Goal: Task Accomplishment & Management: Complete application form

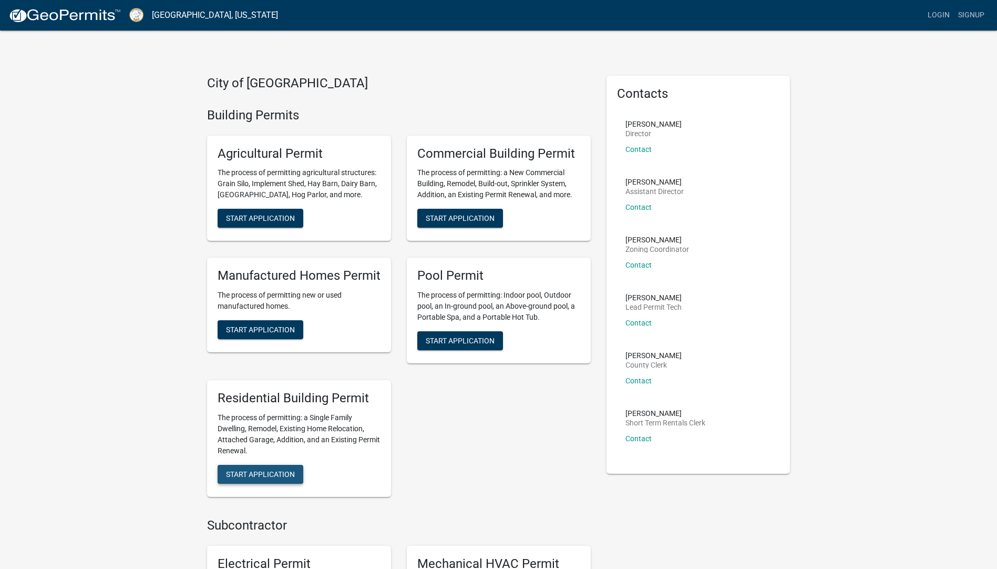
click at [258, 472] on span "Start Application" at bounding box center [260, 474] width 69 height 8
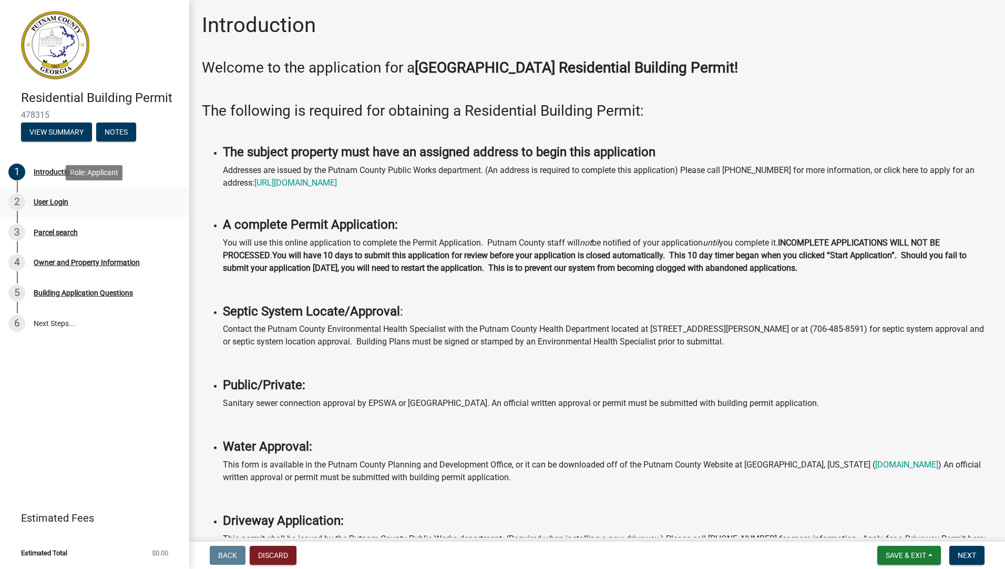
click at [41, 199] on div "User Login" at bounding box center [51, 201] width 35 height 7
click at [43, 200] on div "User Login" at bounding box center [51, 201] width 35 height 7
click at [317, 182] on link "[URL][DOMAIN_NAME]" at bounding box center [295, 183] width 83 height 10
click at [970, 551] on span "Next" at bounding box center [967, 555] width 18 height 8
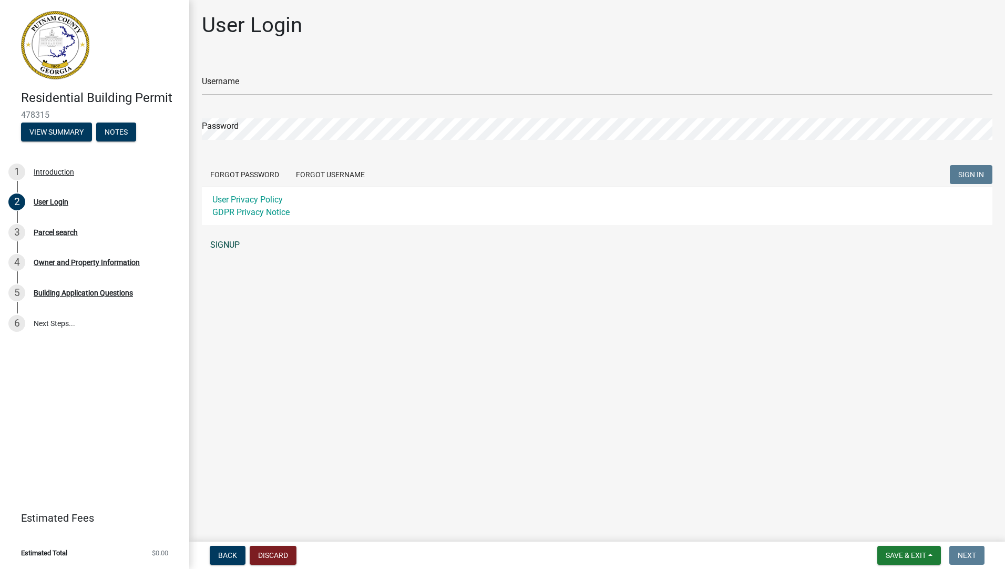
click at [218, 243] on link "SIGNUP" at bounding box center [597, 245] width 791 height 21
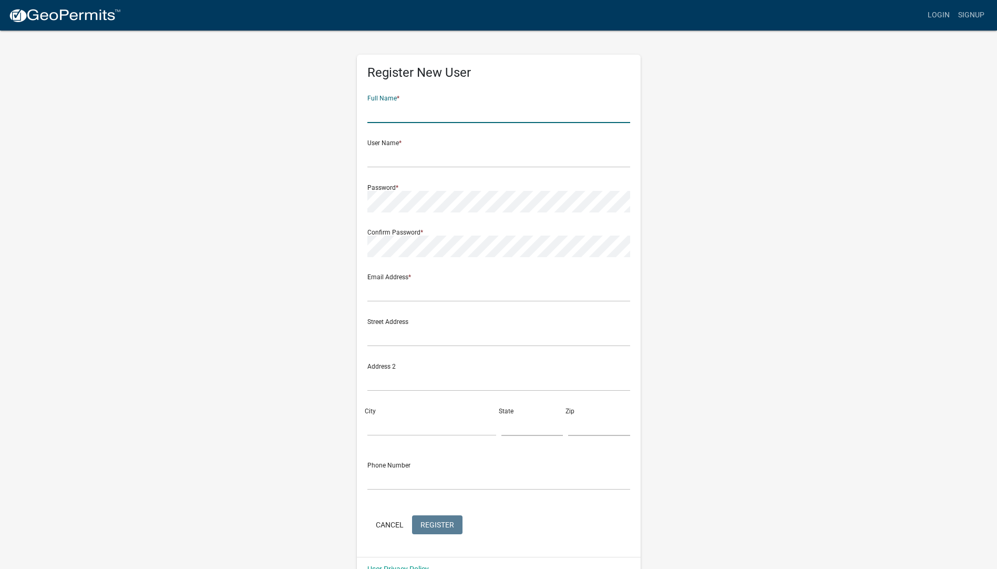
click at [405, 110] on input "text" at bounding box center [499, 112] width 263 height 22
type input "j"
type input "[PERSON_NAME]"
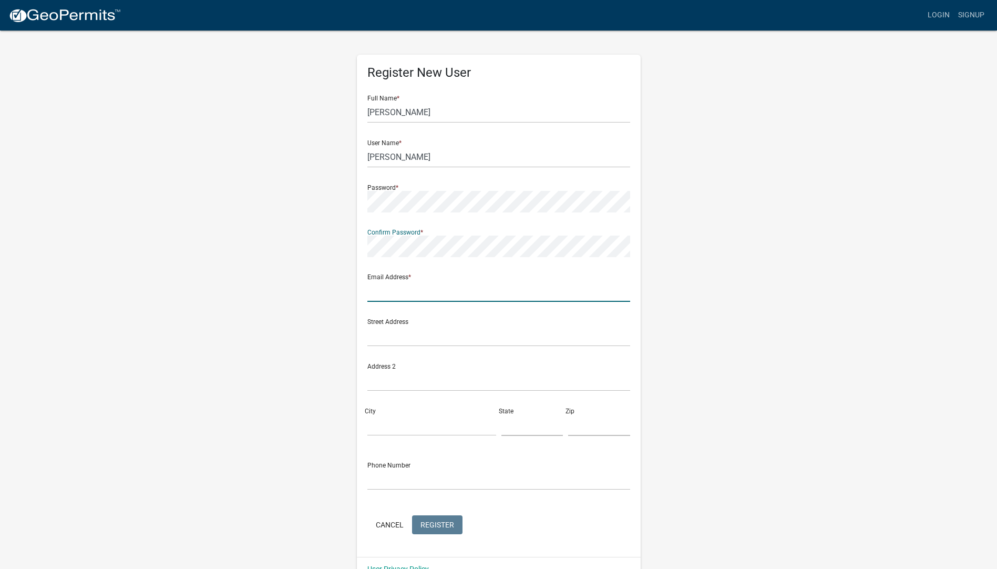
click at [404, 291] on input "text" at bounding box center [499, 291] width 263 height 22
type input "[EMAIL_ADDRESS][DOMAIN_NAME]"
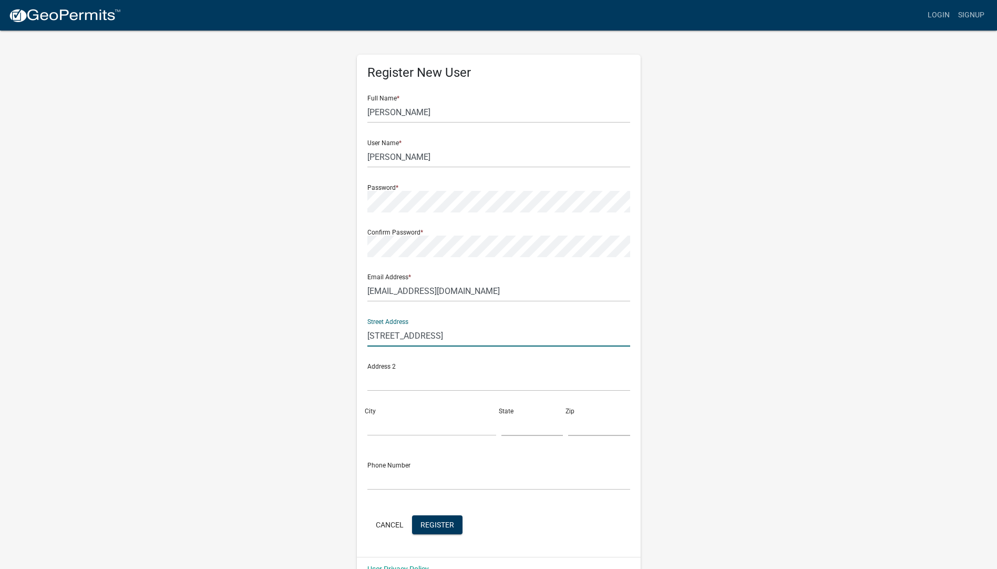
type input "[STREET_ADDRESS]"
type input "Eatonton"
type input "GA"
type input "31024"
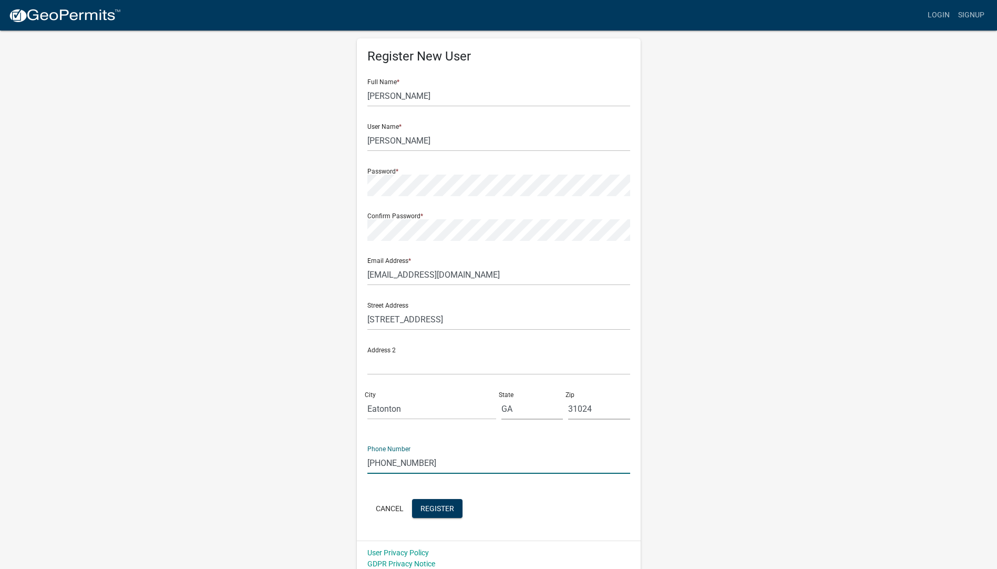
scroll to position [23, 0]
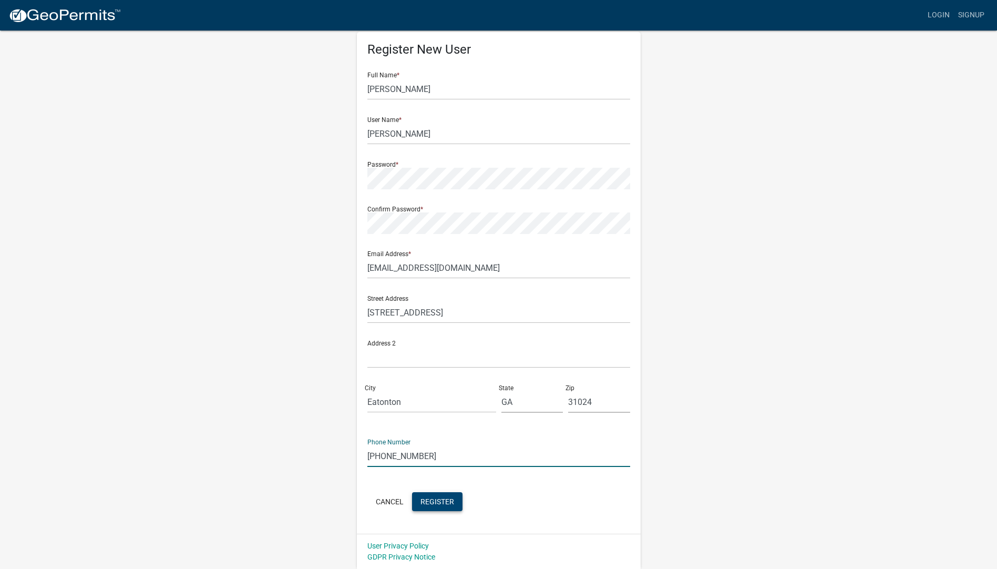
type input "[PHONE_NUMBER]"
click at [429, 501] on span "Register" at bounding box center [438, 501] width 34 height 8
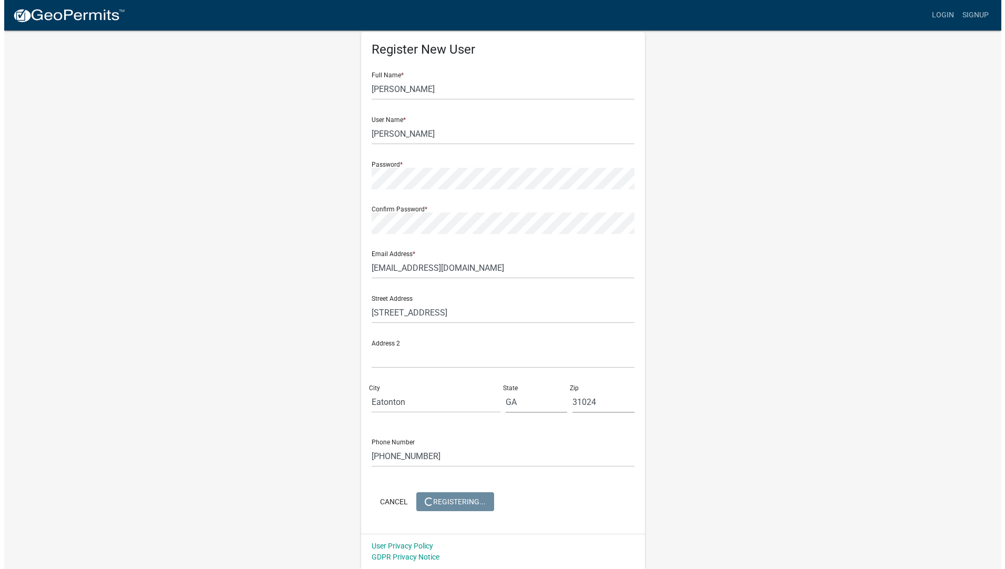
scroll to position [0, 0]
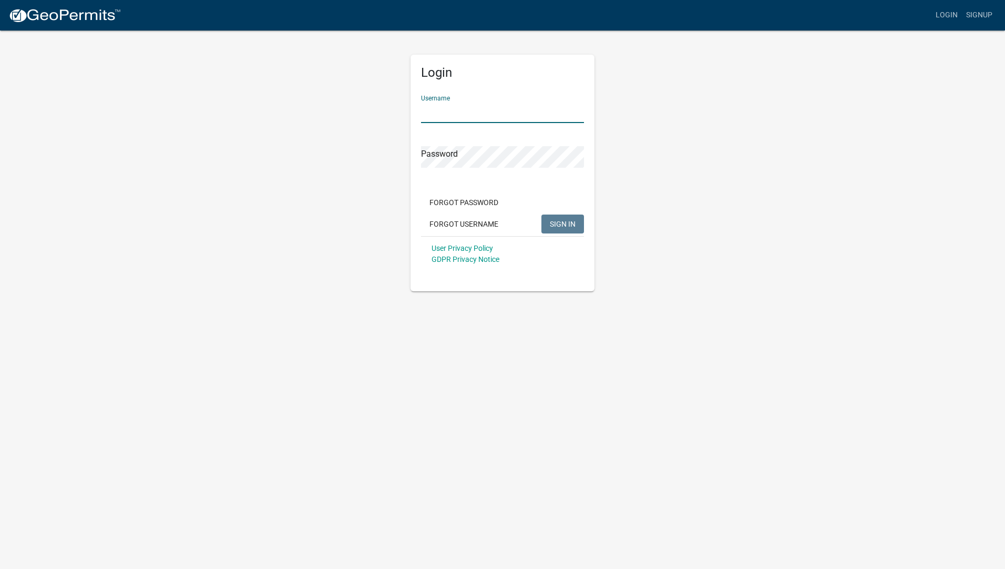
click at [472, 112] on input "Username" at bounding box center [502, 112] width 163 height 22
type input "[PERSON_NAME]"
click at [567, 222] on span "SIGN IN" at bounding box center [563, 223] width 26 height 8
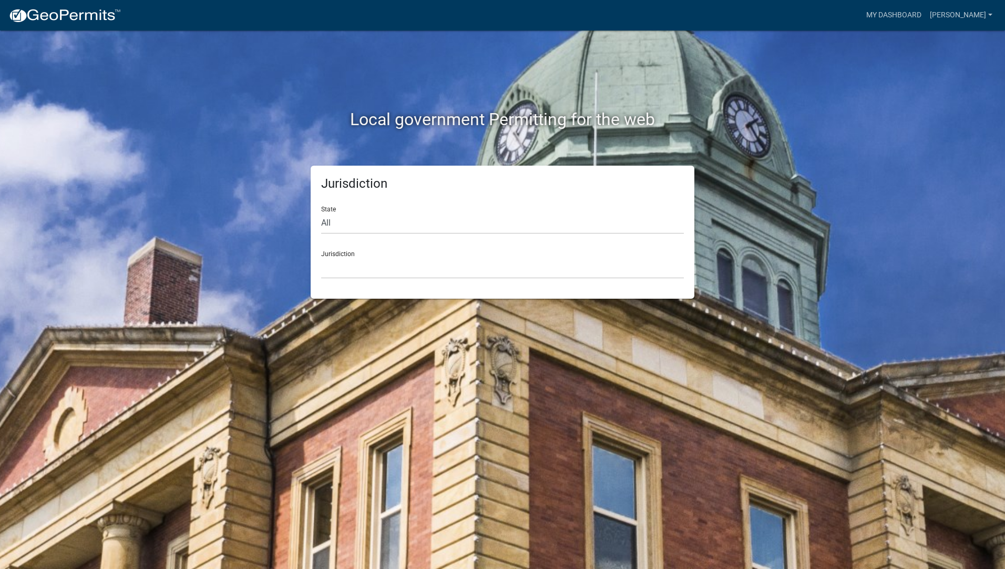
click at [331, 211] on div "State All [US_STATE] [US_STATE] [US_STATE] [US_STATE] [US_STATE] [US_STATE] [US…" at bounding box center [502, 216] width 363 height 36
click at [334, 250] on div "Jurisdiction [GEOGRAPHIC_DATA], [US_STATE] [GEOGRAPHIC_DATA], [US_STATE][PERSON…" at bounding box center [502, 260] width 363 height 36
click at [976, 15] on link "[PERSON_NAME]" at bounding box center [961, 15] width 71 height 20
click at [940, 46] on link "Account" at bounding box center [955, 42] width 84 height 25
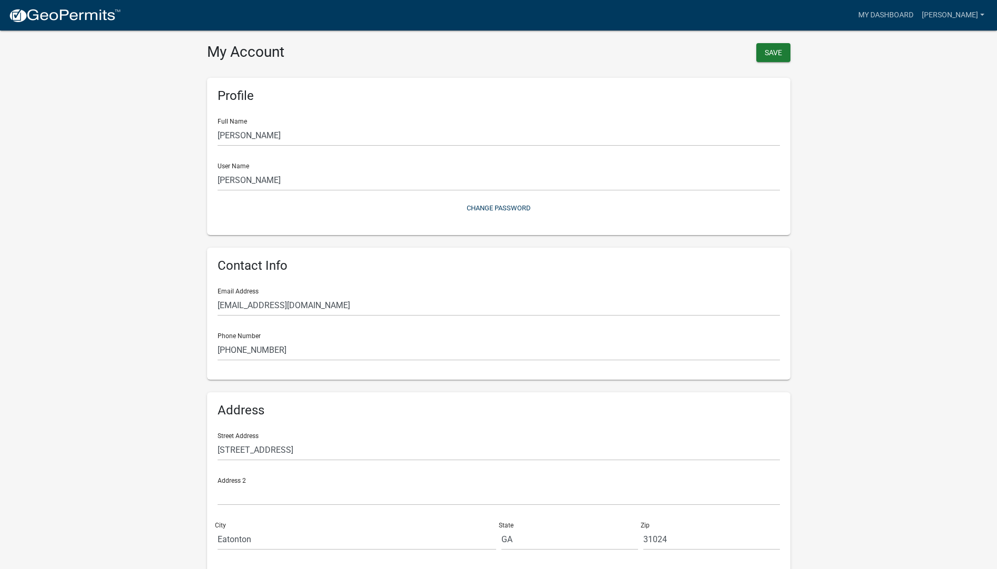
scroll to position [44, 0]
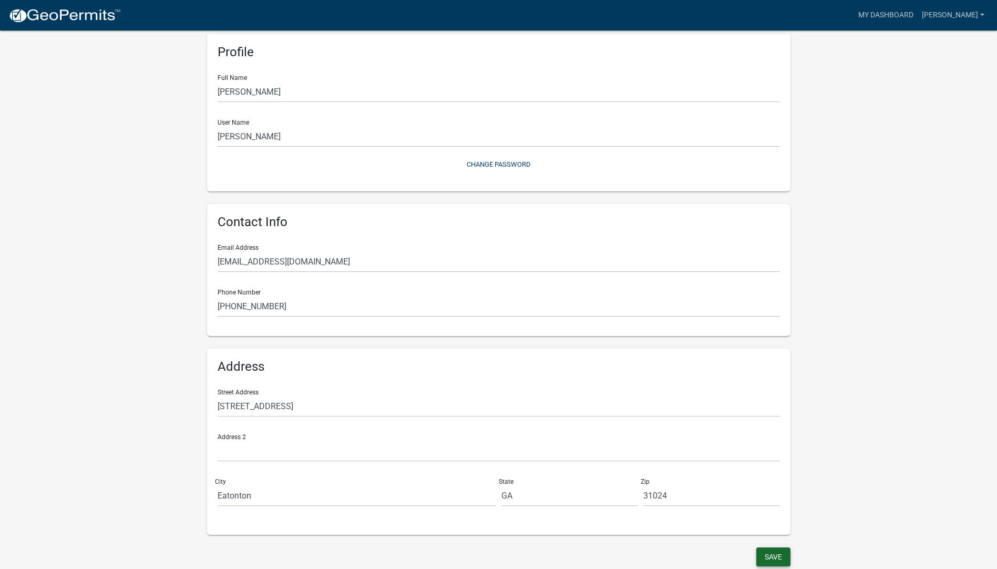
click at [765, 553] on button "Save" at bounding box center [774, 556] width 34 height 19
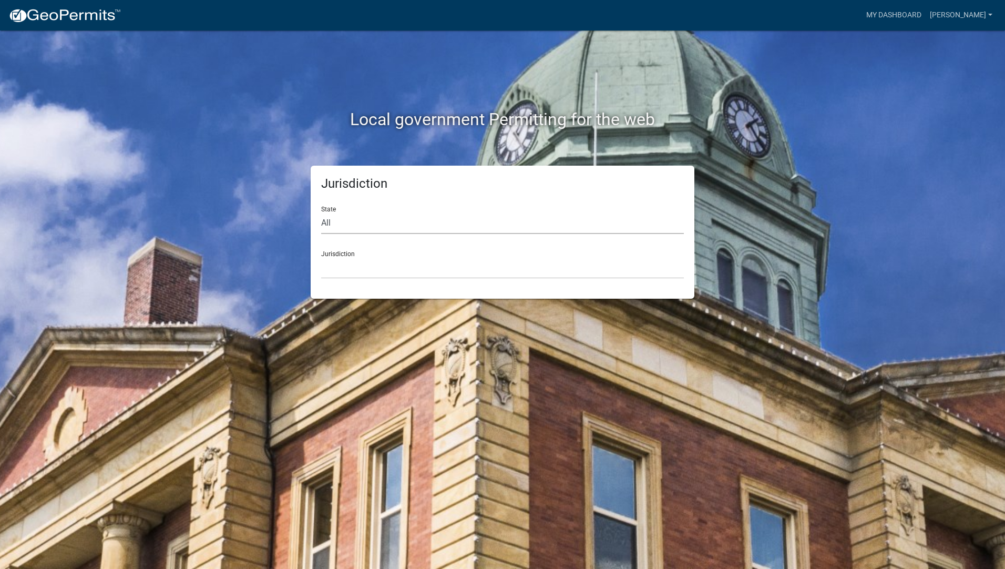
click at [324, 223] on select "All [US_STATE] [US_STATE] [US_STATE] [US_STATE] [US_STATE] [US_STATE] [US_STATE…" at bounding box center [502, 223] width 363 height 22
select select "[US_STATE]"
click at [321, 212] on select "All [US_STATE] [US_STATE] [US_STATE] [US_STATE] [US_STATE] [US_STATE] [US_STATE…" at bounding box center [502, 223] width 363 height 22
click at [350, 262] on select "[GEOGRAPHIC_DATA], [US_STATE][PERSON_NAME][GEOGRAPHIC_DATA], [US_STATE][PERSON_…" at bounding box center [502, 268] width 363 height 22
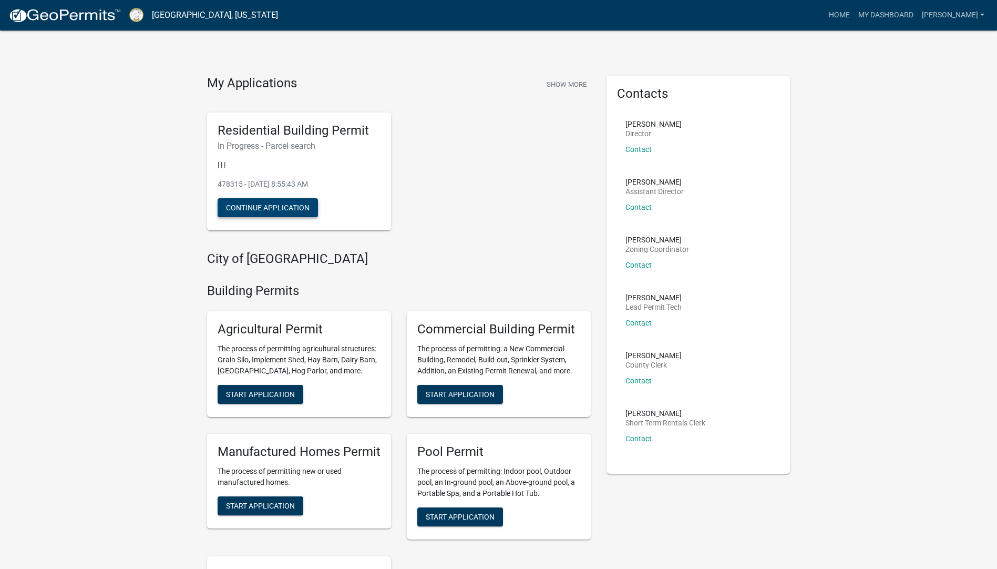
click at [253, 207] on button "Continue Application" at bounding box center [268, 207] width 100 height 19
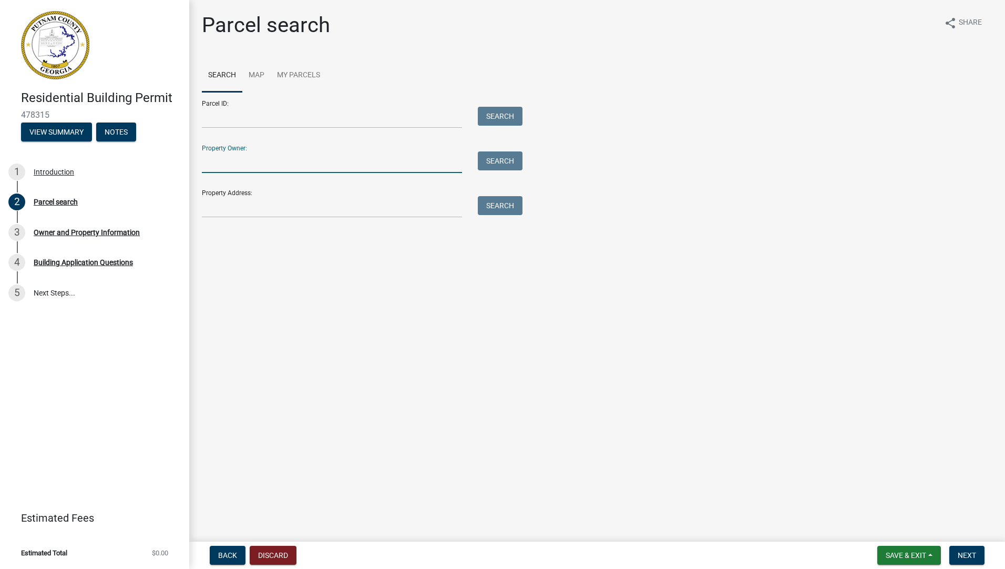
click at [227, 162] on input "Property Owner:" at bounding box center [332, 162] width 260 height 22
type input "Cook"
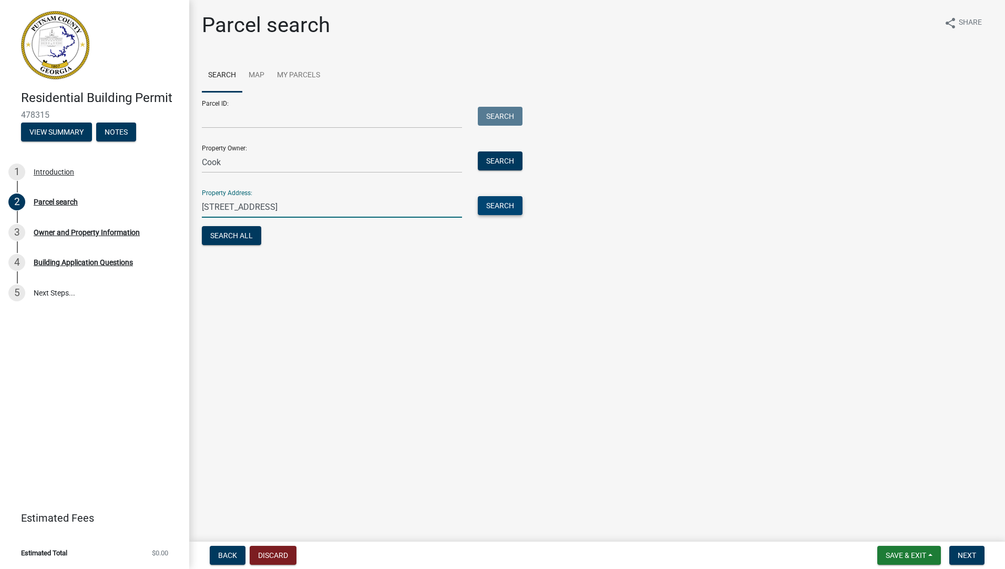
type input "[STREET_ADDRESS]"
click at [497, 207] on button "Search" at bounding box center [500, 205] width 45 height 19
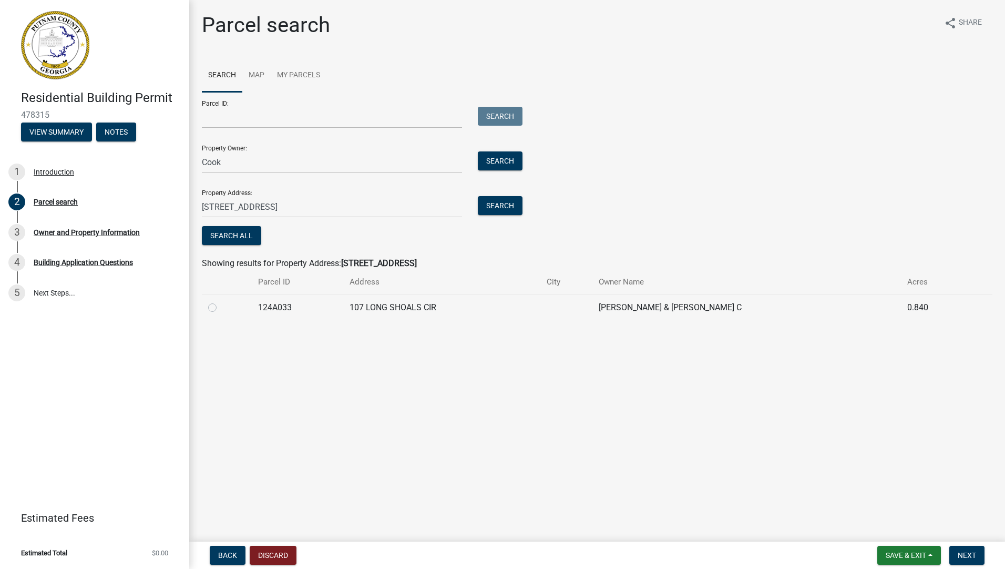
click at [221, 301] on label at bounding box center [221, 301] width 0 height 0
click at [221, 308] on input "radio" at bounding box center [224, 304] width 7 height 7
radio input "true"
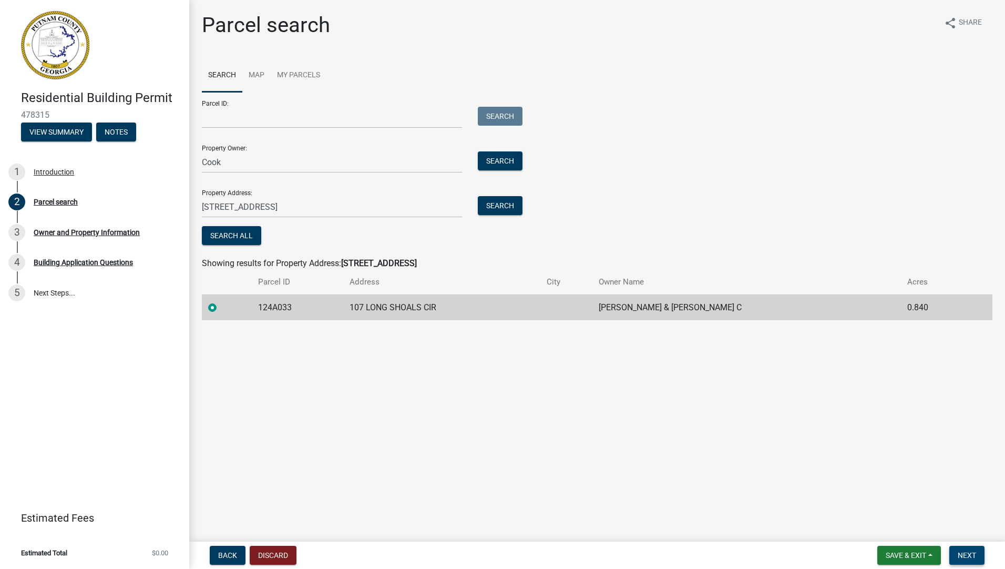
click at [959, 557] on span "Next" at bounding box center [967, 555] width 18 height 8
click at [965, 553] on span "Next" at bounding box center [967, 555] width 18 height 8
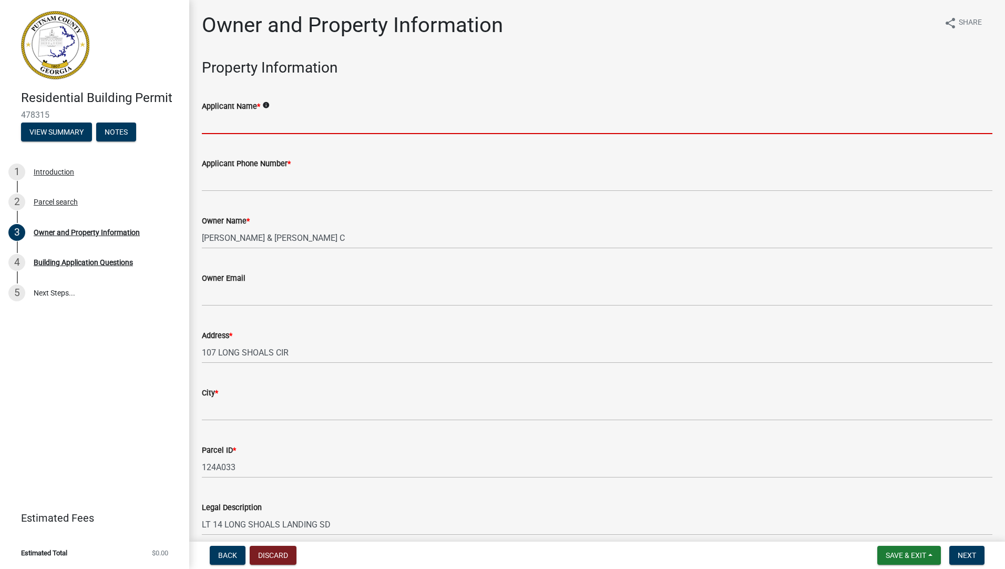
click at [276, 127] on input "Applicant Name *" at bounding box center [597, 124] width 791 height 22
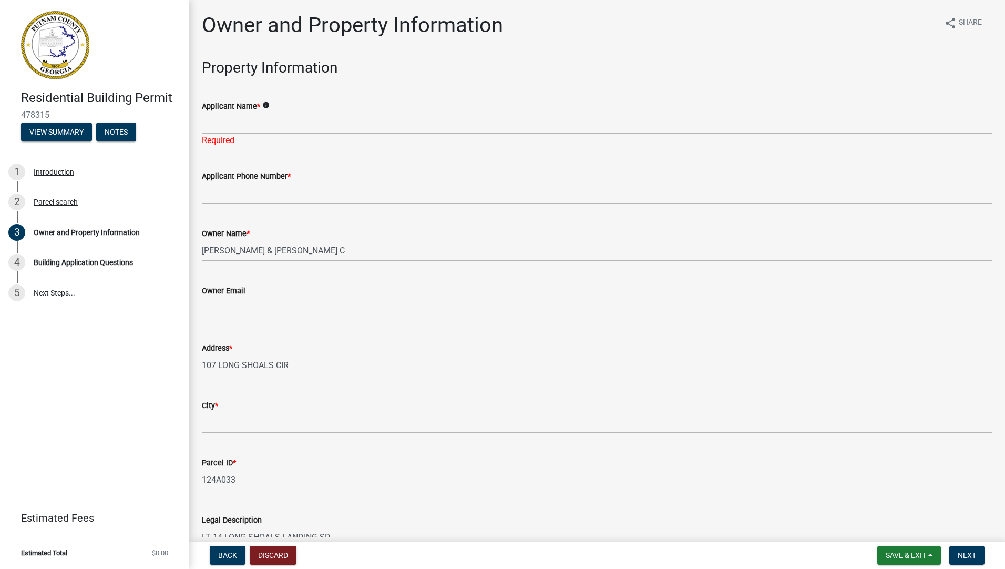
click at [268, 103] on icon "info" at bounding box center [265, 104] width 7 height 7
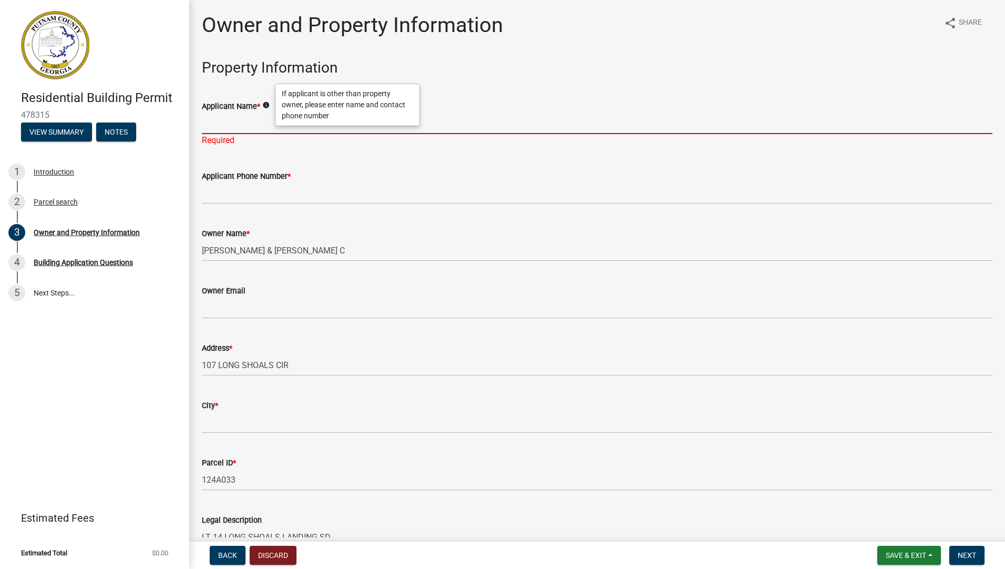
click at [266, 117] on input "Applicant Name *" at bounding box center [597, 124] width 791 height 22
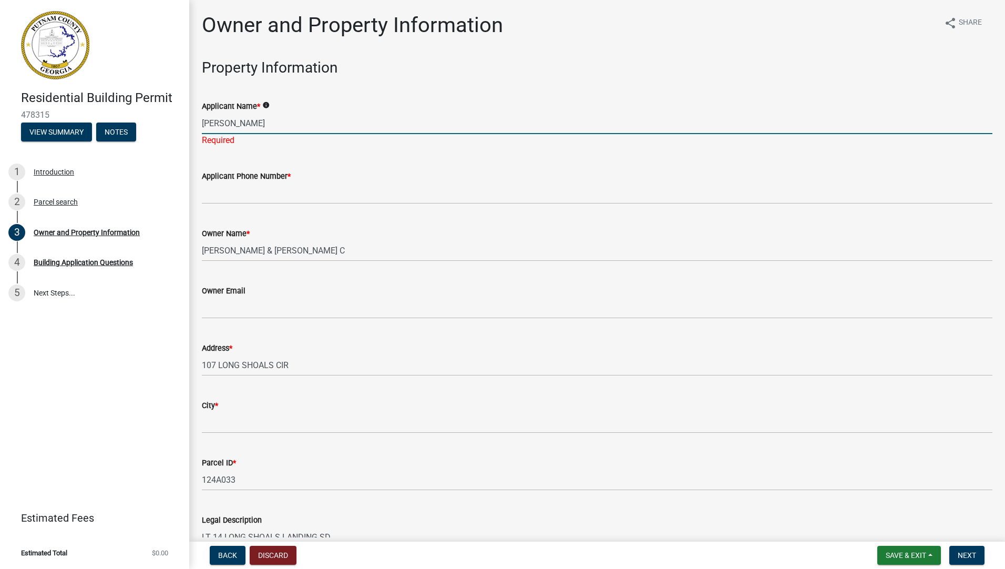
type input "[PERSON_NAME]"
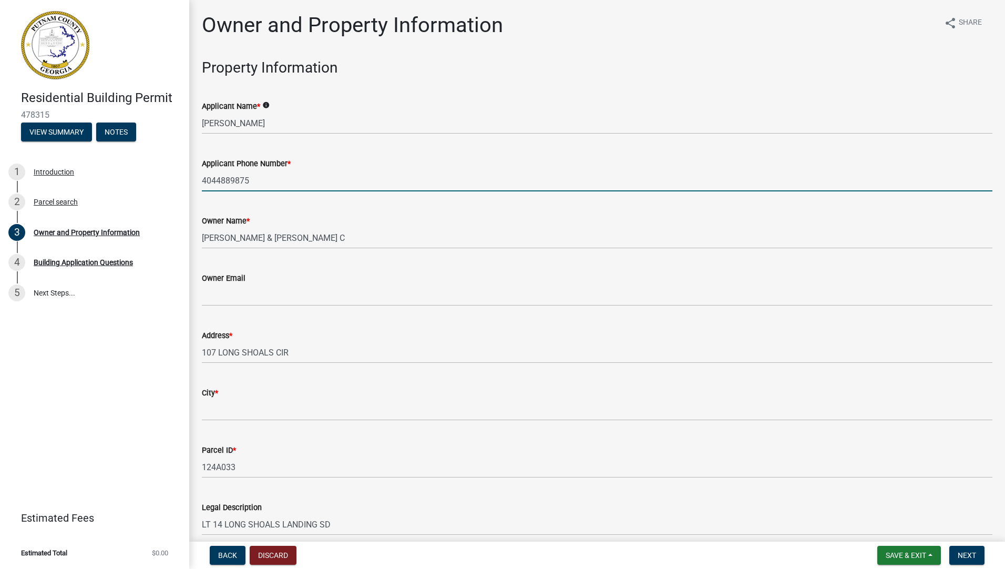
type input "4044889875"
click at [248, 292] on input "Owner Email" at bounding box center [597, 295] width 791 height 22
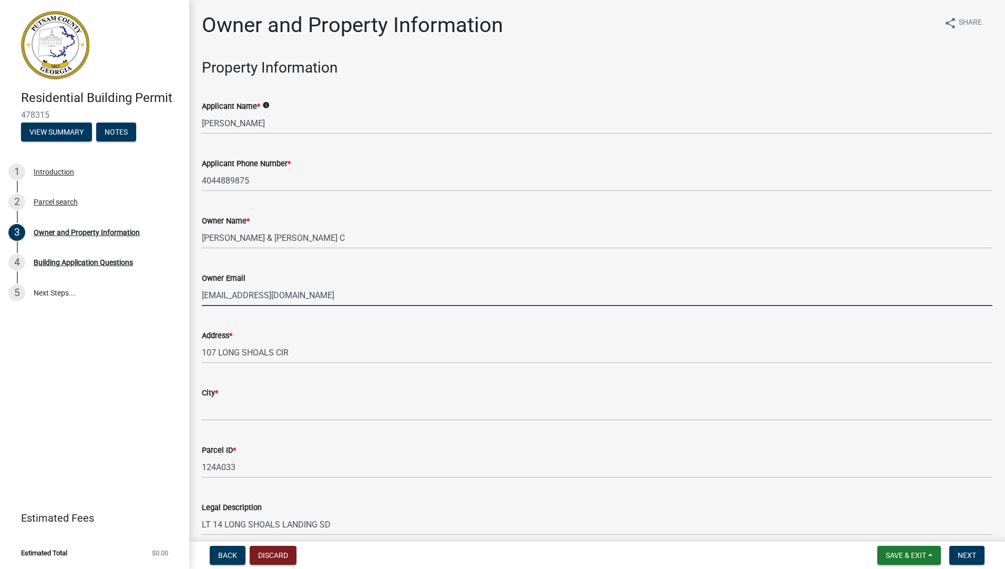
type input "[EMAIL_ADDRESS][DOMAIN_NAME]"
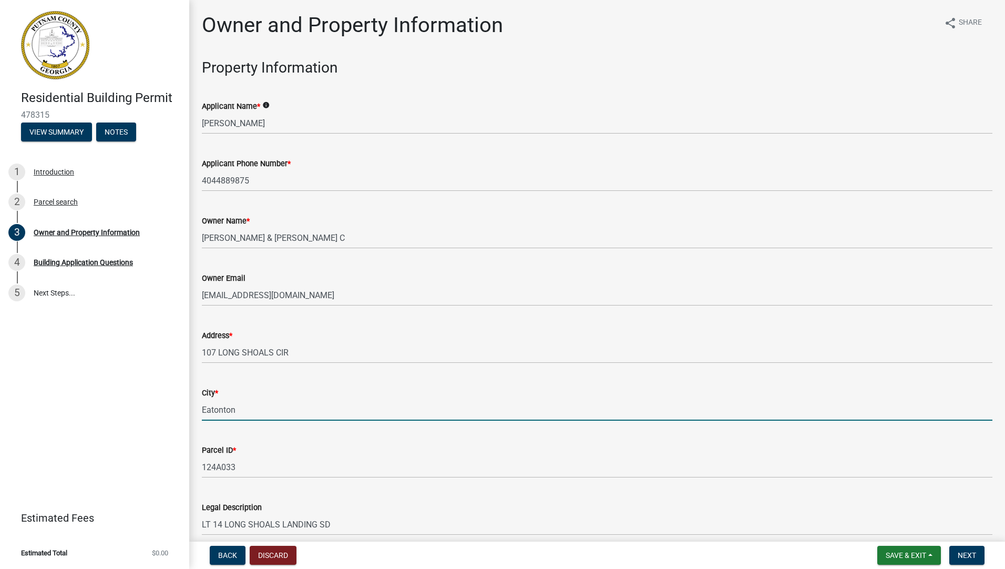
type input "Eatonton"
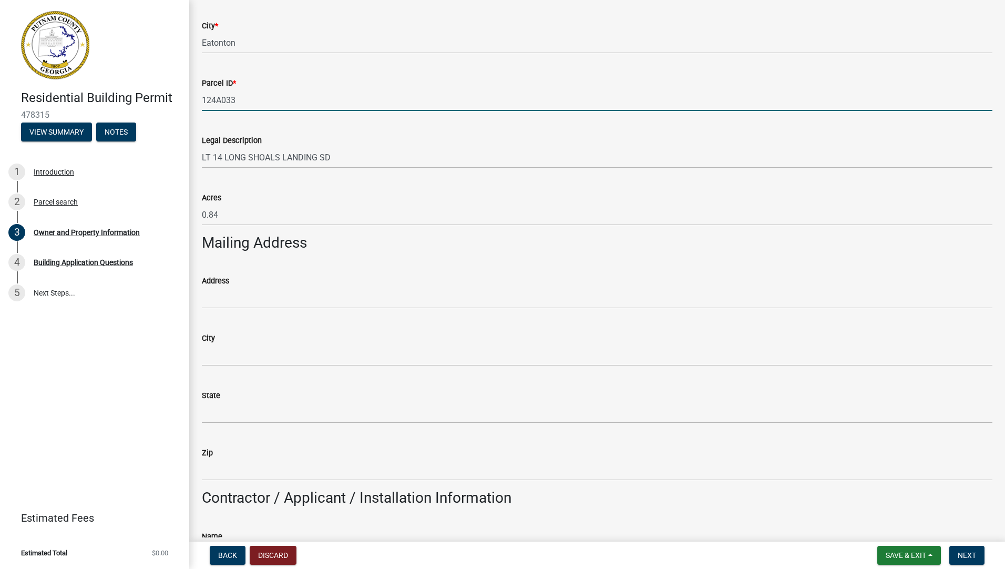
scroll to position [368, 0]
click at [228, 290] on input "Address" at bounding box center [597, 297] width 791 height 22
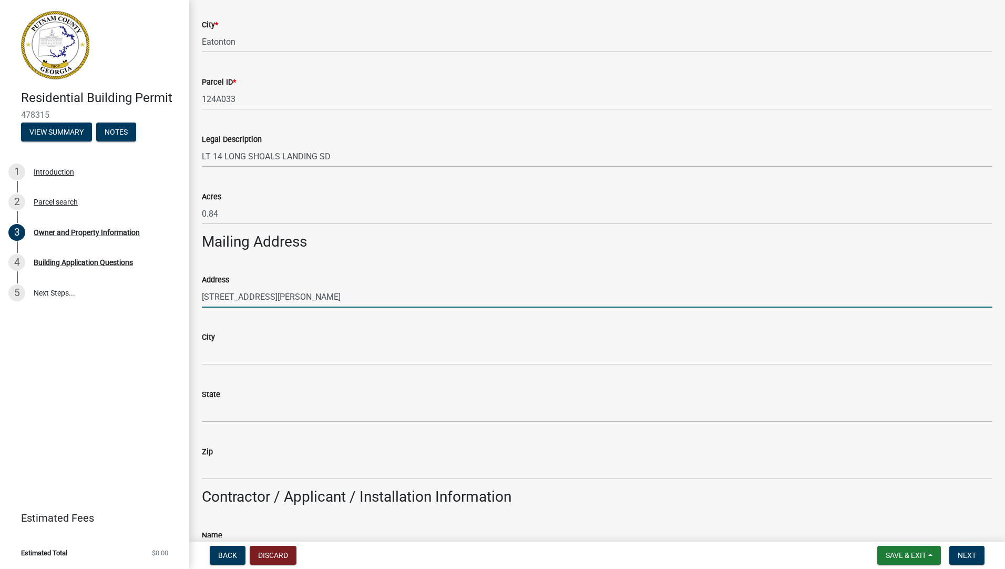
type input "[STREET_ADDRESS][PERSON_NAME]"
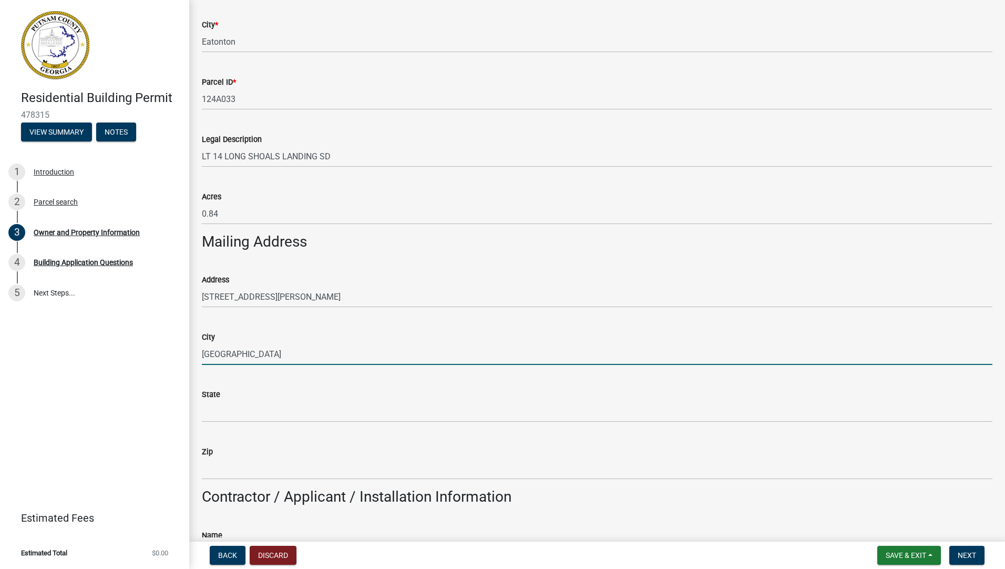
type input "[GEOGRAPHIC_DATA]"
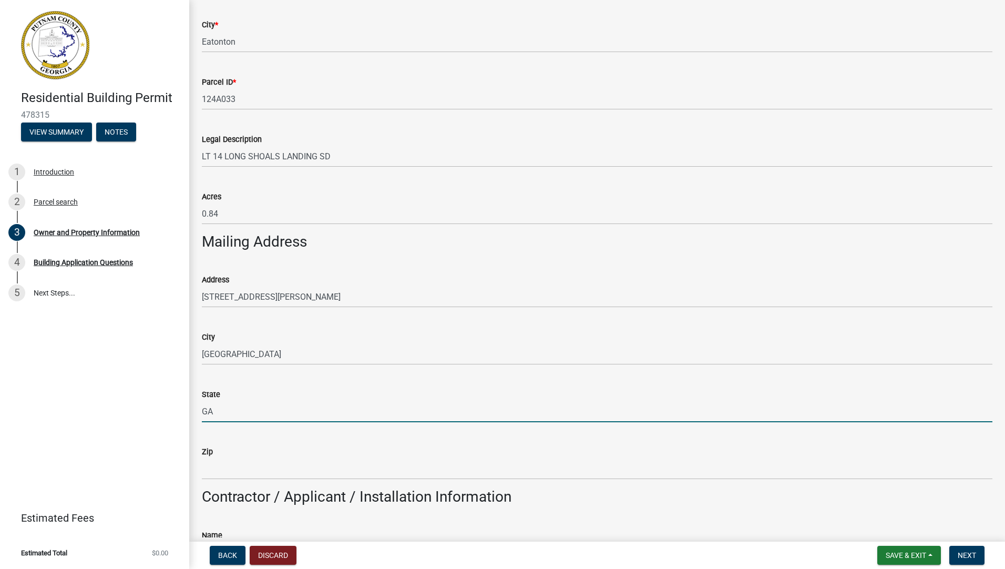
type input "GA"
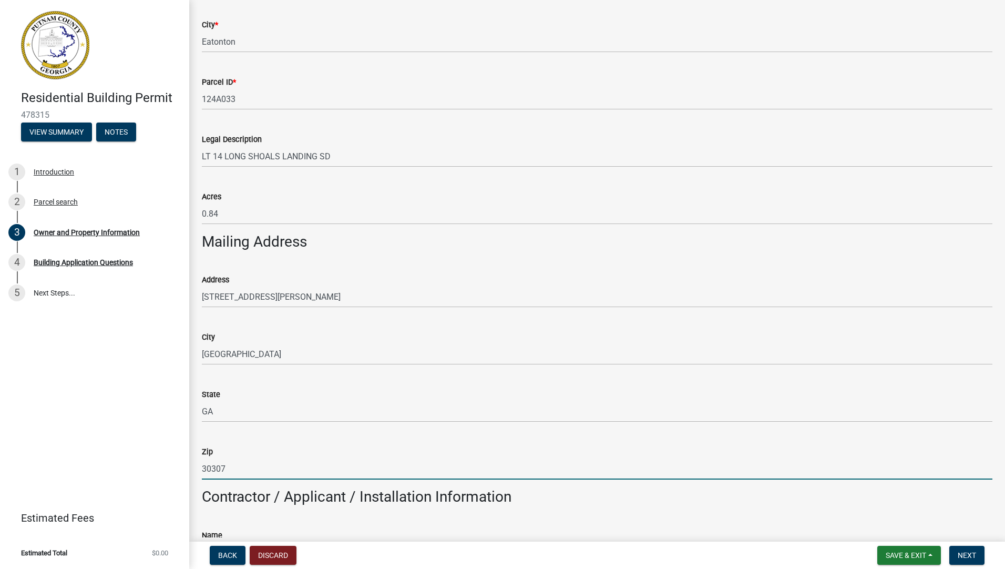
type input "30307"
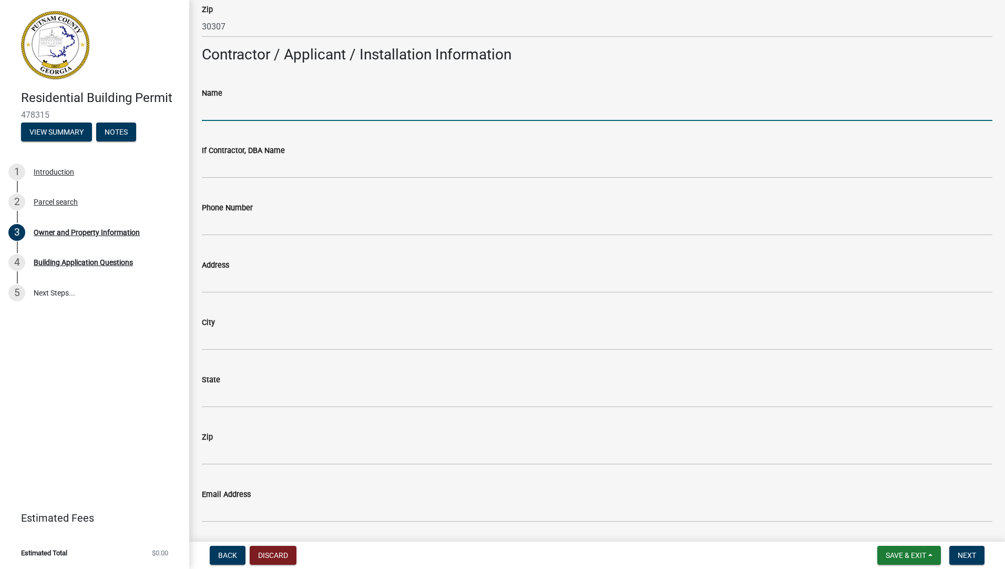
scroll to position [862, 0]
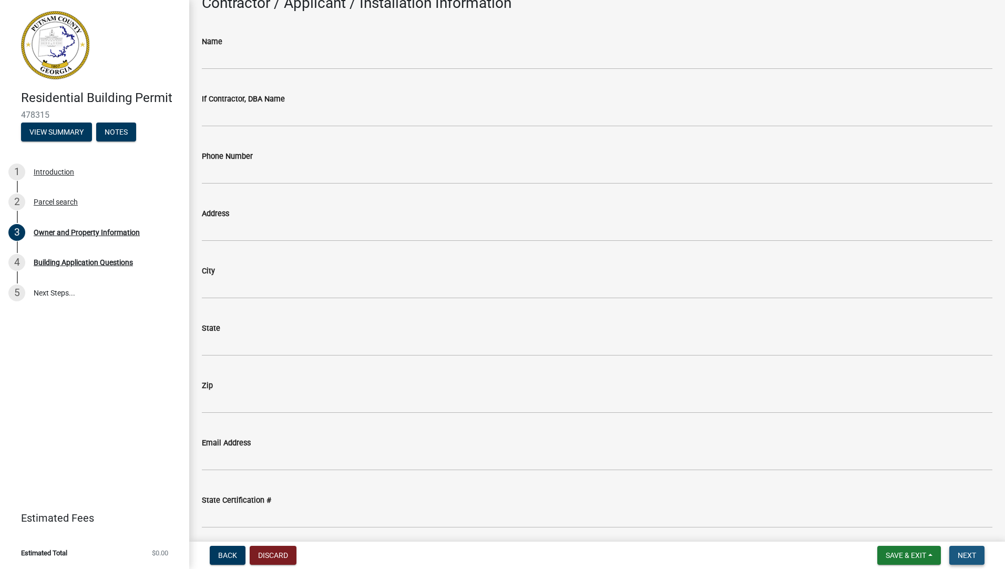
click at [963, 555] on span "Next" at bounding box center [967, 555] width 18 height 8
click at [975, 559] on span "Next" at bounding box center [967, 555] width 18 height 8
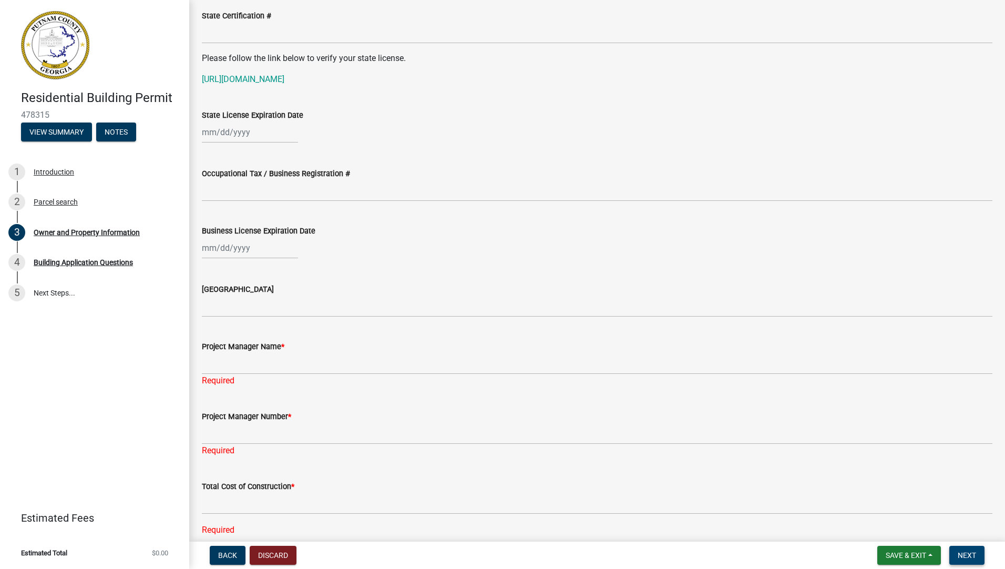
scroll to position [1598, 0]
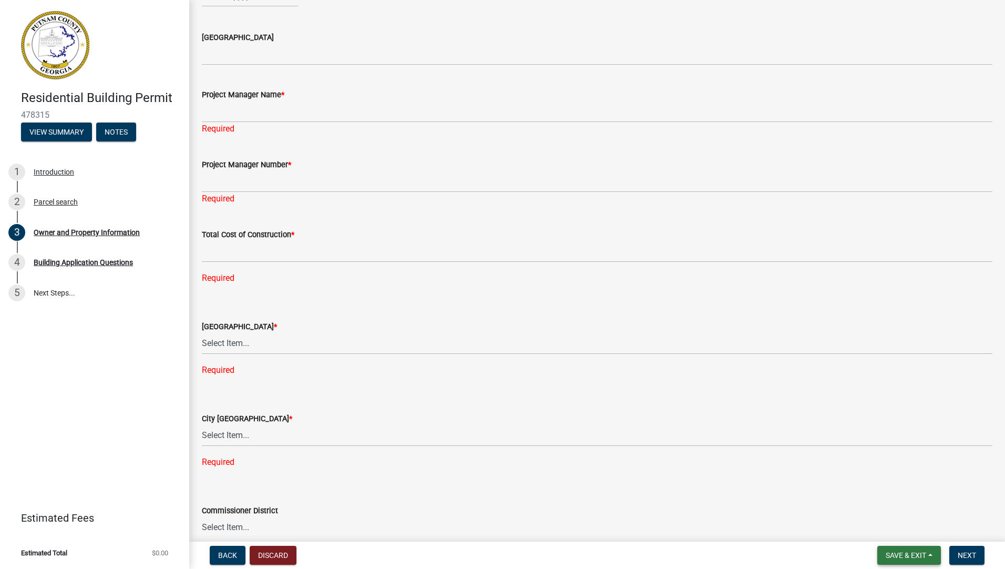
click at [909, 552] on span "Save & Exit" at bounding box center [906, 555] width 40 height 8
click at [881, 503] on button "Save" at bounding box center [899, 502] width 84 height 25
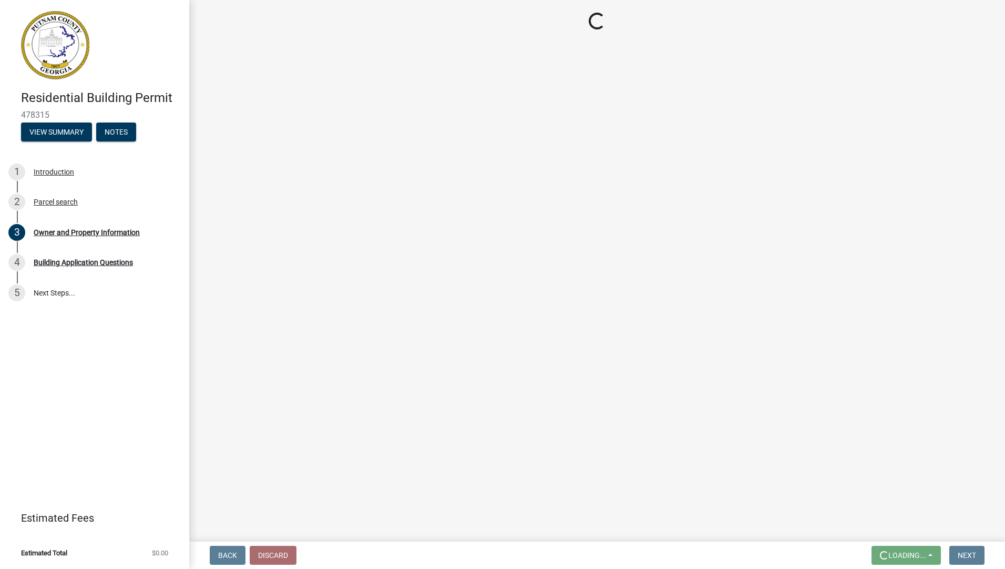
scroll to position [0, 0]
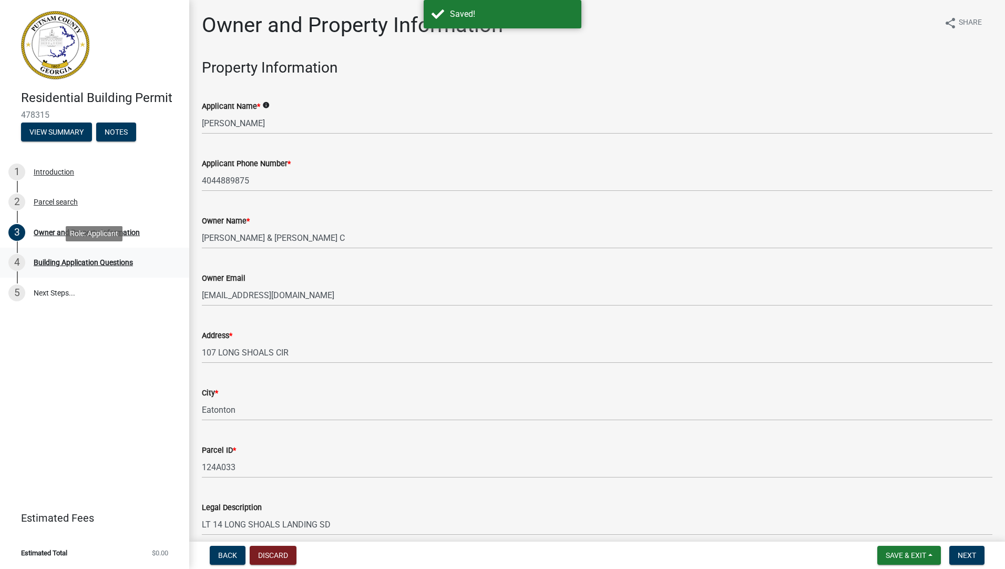
click at [67, 262] on div "Building Application Questions" at bounding box center [83, 262] width 99 height 7
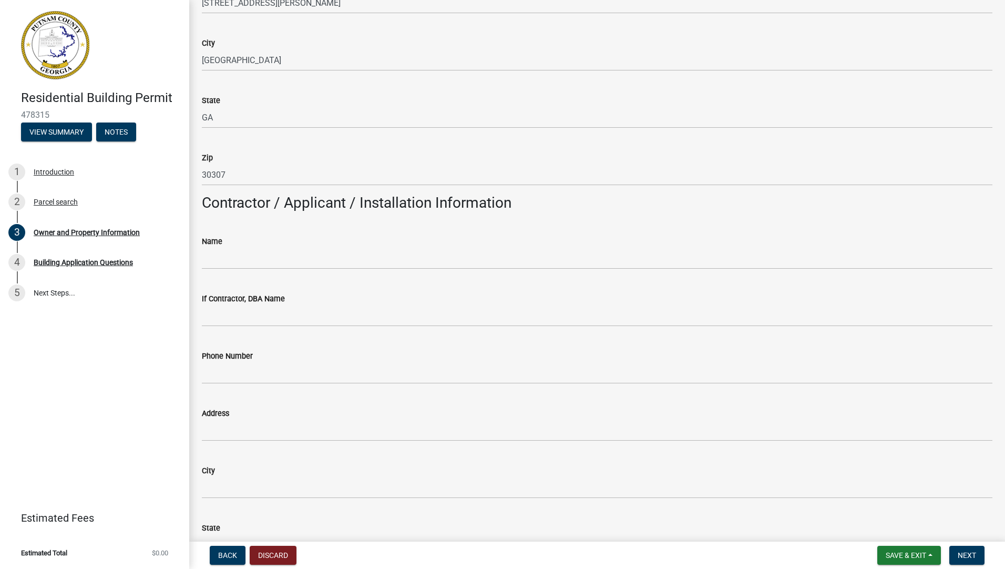
scroll to position [894, 0]
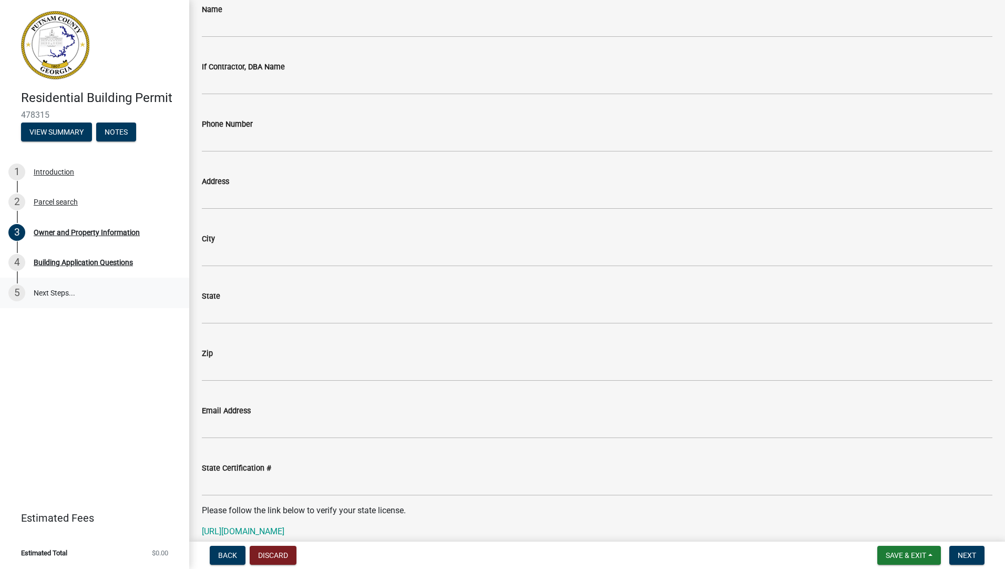
click at [41, 289] on link "5 Next Steps..." at bounding box center [94, 293] width 189 height 30
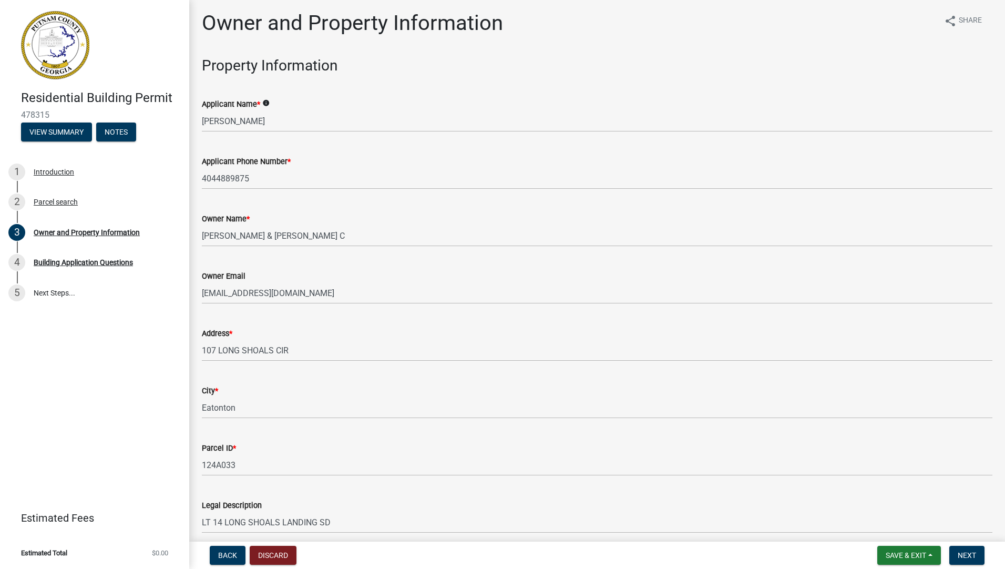
scroll to position [0, 0]
click at [972, 555] on span "Next" at bounding box center [967, 555] width 18 height 8
click at [53, 129] on button "View Summary" at bounding box center [56, 132] width 71 height 19
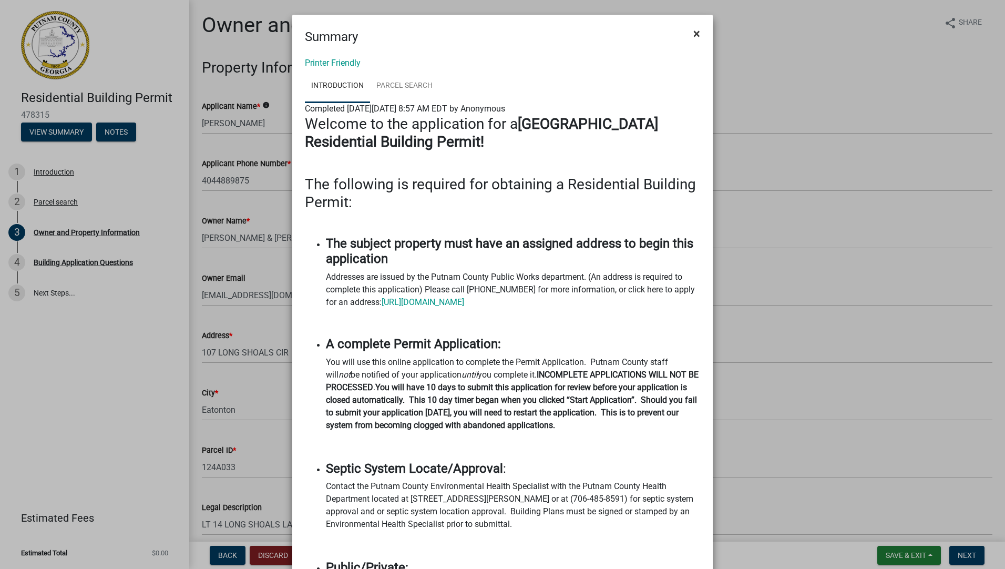
click at [694, 31] on span "×" at bounding box center [697, 33] width 7 height 15
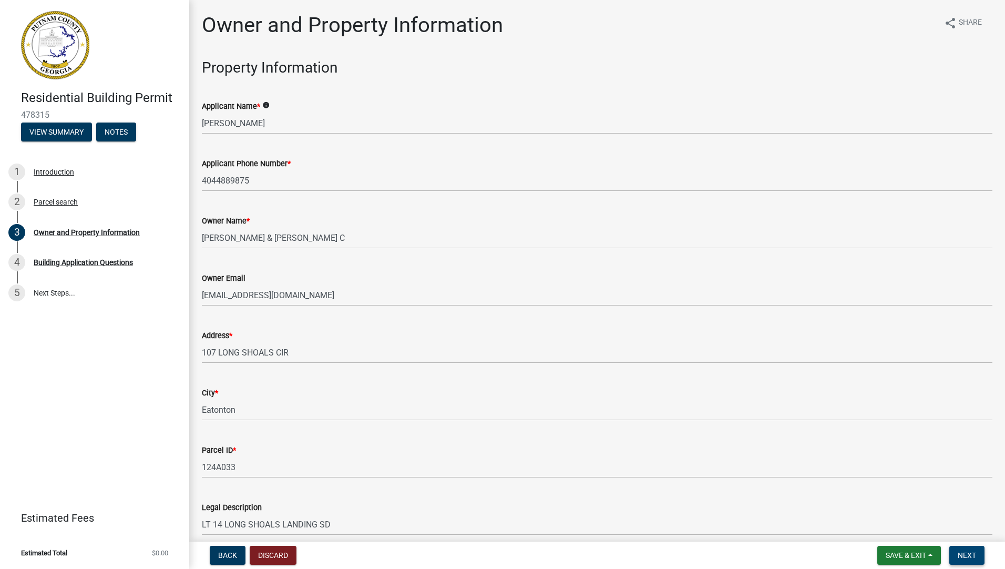
drag, startPoint x: 615, startPoint y: 40, endPoint x: 971, endPoint y: 554, distance: 624.5
click at [971, 554] on span "Next" at bounding box center [967, 555] width 18 height 8
click at [968, 554] on span "Next" at bounding box center [967, 555] width 18 height 8
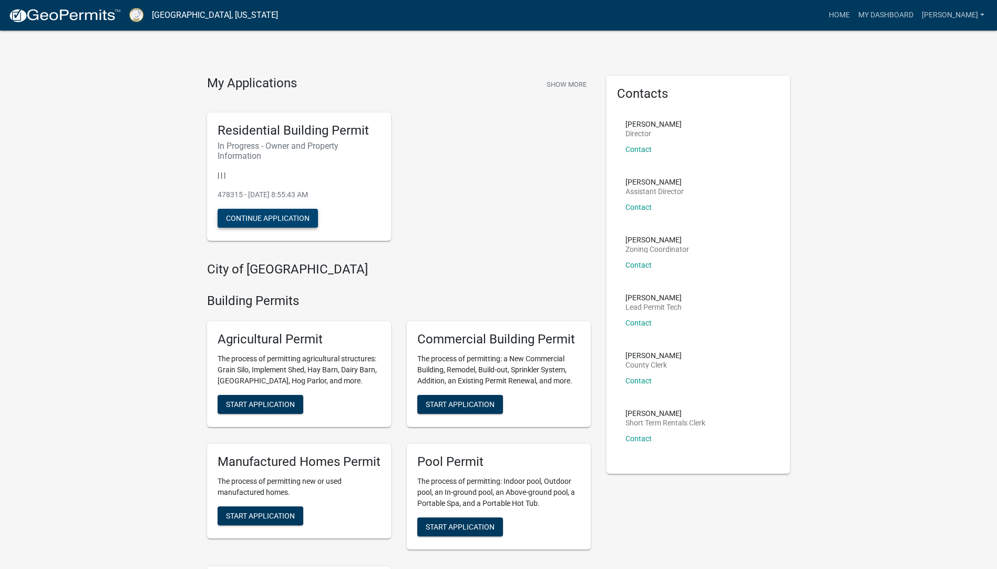
click at [271, 219] on button "Continue Application" at bounding box center [268, 218] width 100 height 19
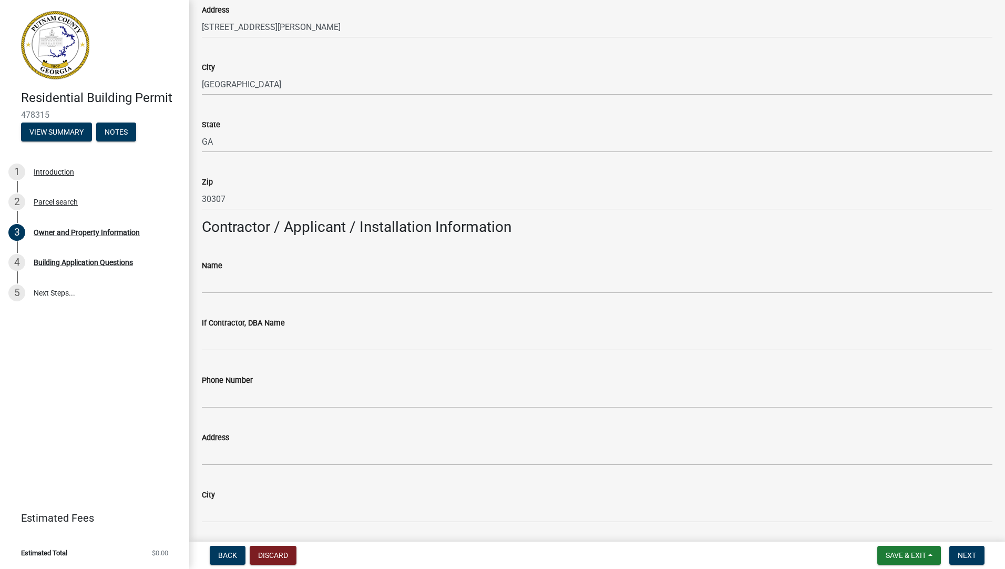
scroll to position [633, 0]
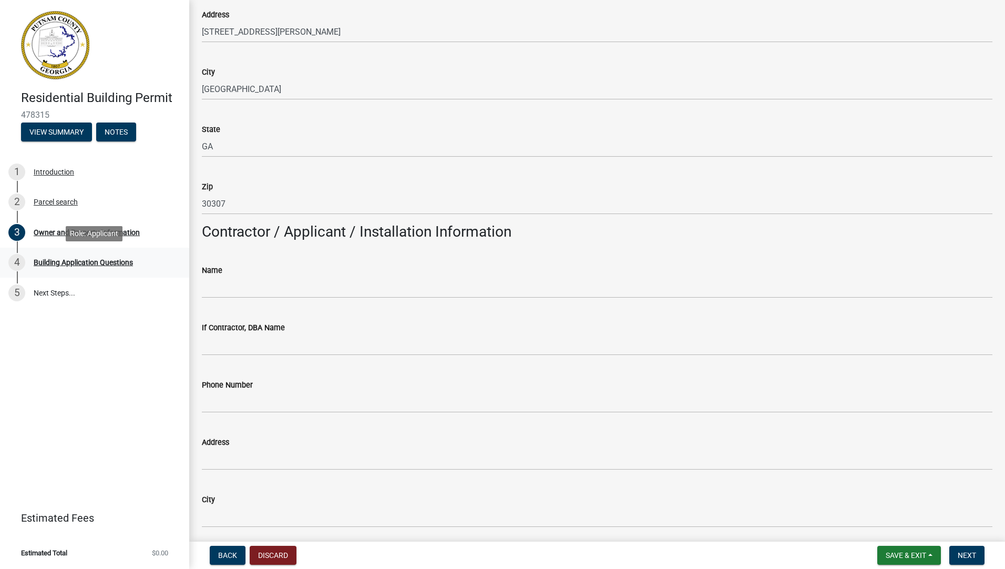
click at [64, 259] on div "Building Application Questions" at bounding box center [83, 262] width 99 height 7
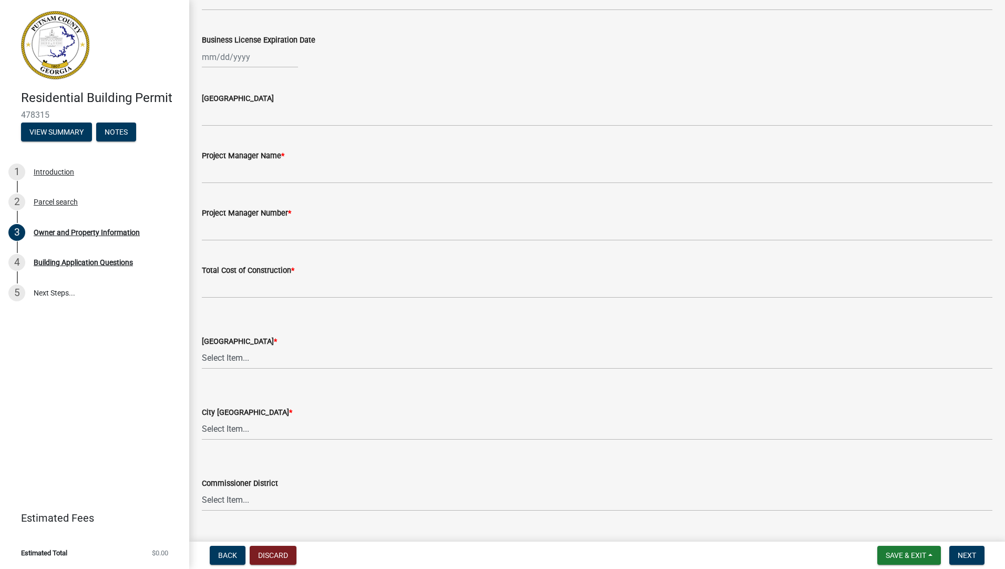
scroll to position [1632, 0]
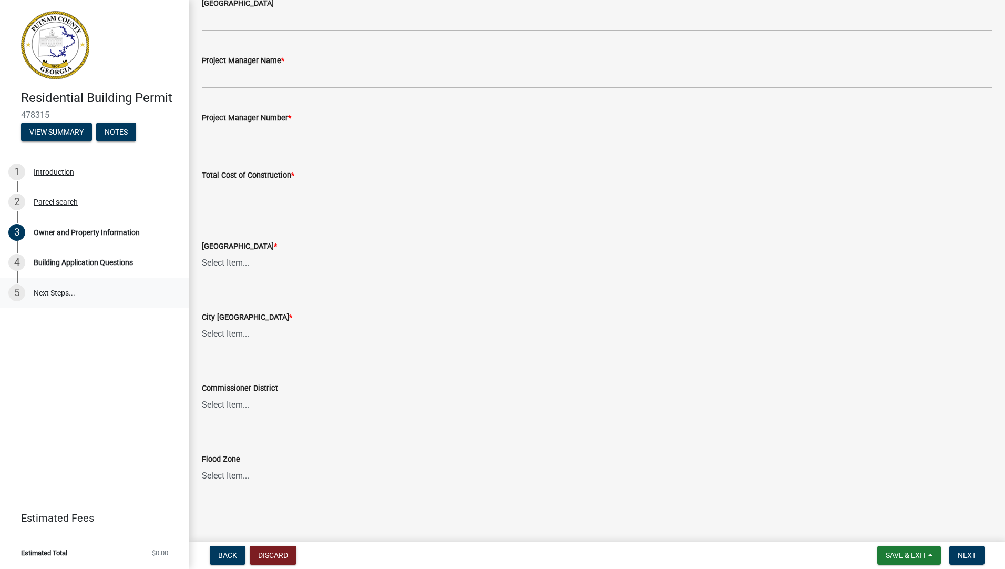
click at [43, 292] on link "5 Next Steps..." at bounding box center [94, 293] width 189 height 30
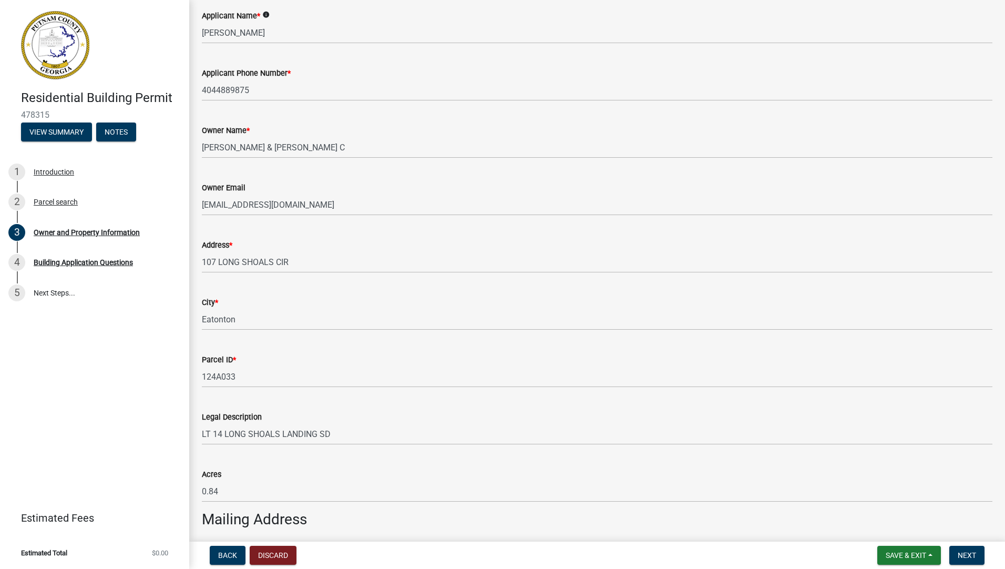
scroll to position [55, 0]
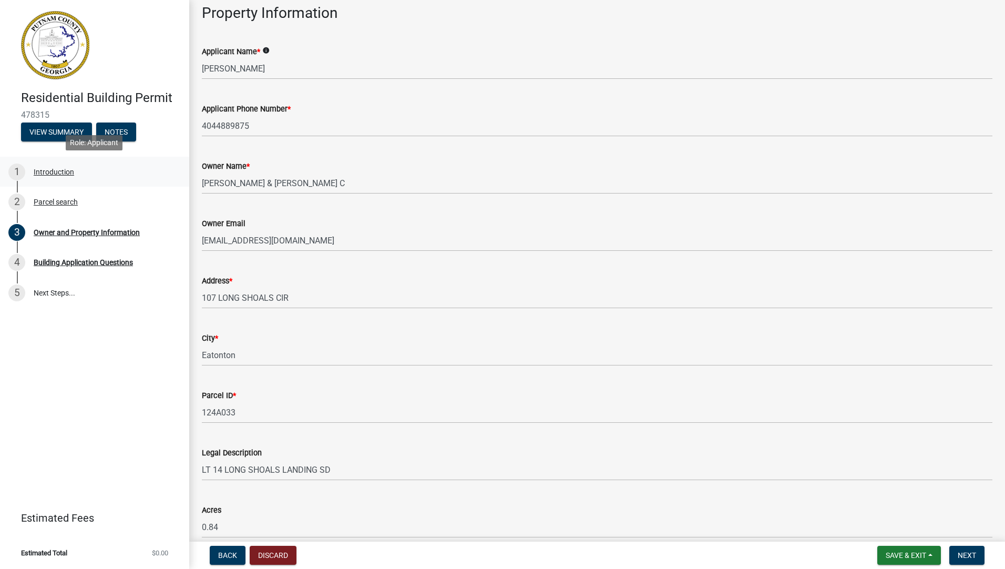
click at [49, 170] on div "Introduction" at bounding box center [54, 171] width 40 height 7
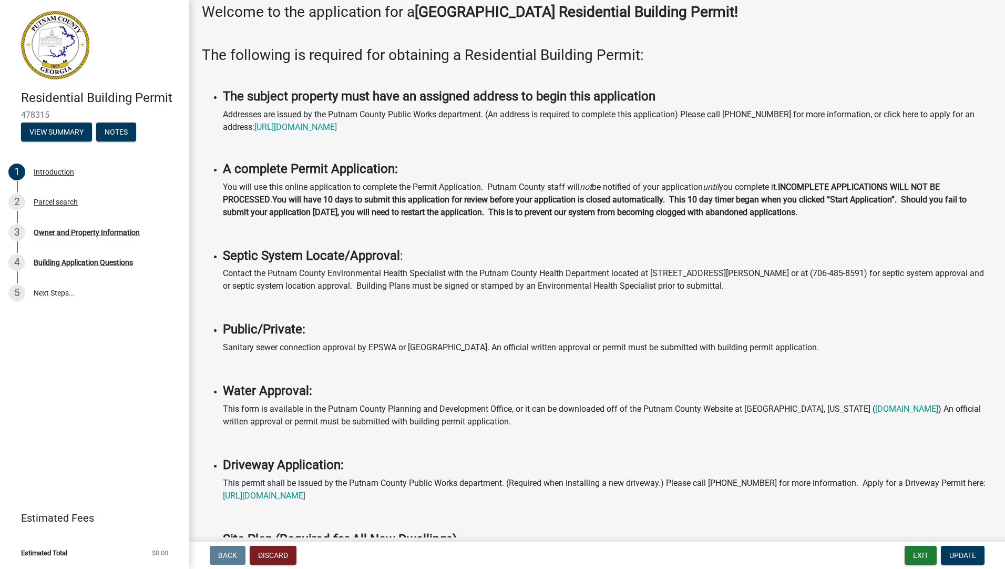
scroll to position [0, 0]
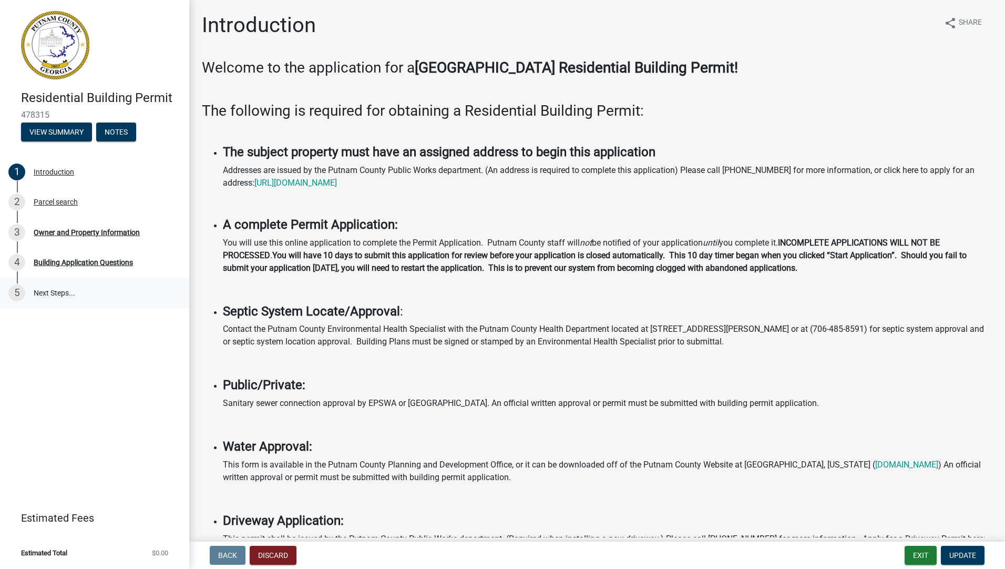
click at [46, 289] on link "5 Next Steps..." at bounding box center [94, 293] width 189 height 30
click at [918, 556] on button "Exit" at bounding box center [921, 555] width 32 height 19
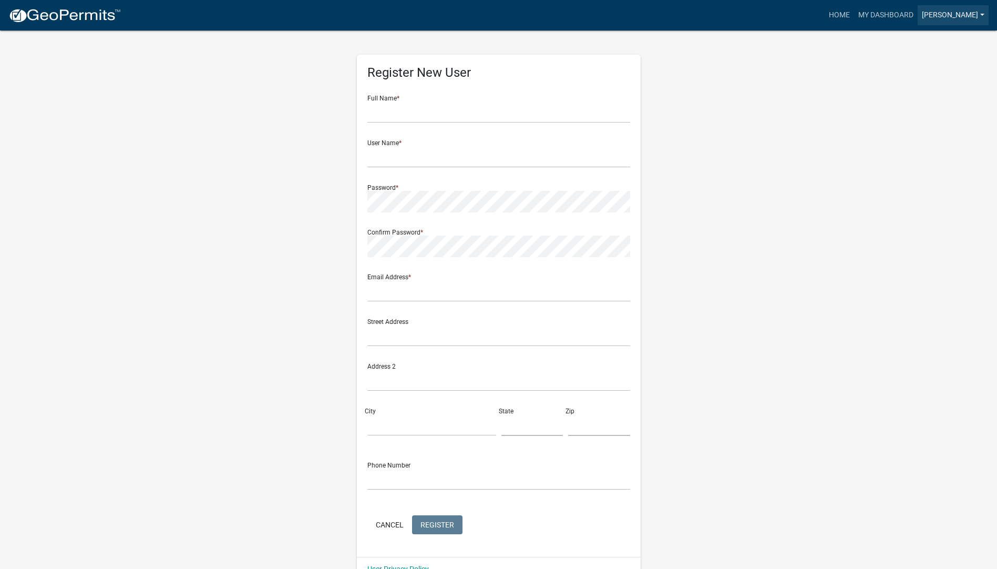
click at [966, 16] on link "[PERSON_NAME]" at bounding box center [953, 15] width 71 height 20
click at [943, 77] on link "Logout" at bounding box center [947, 77] width 84 height 25
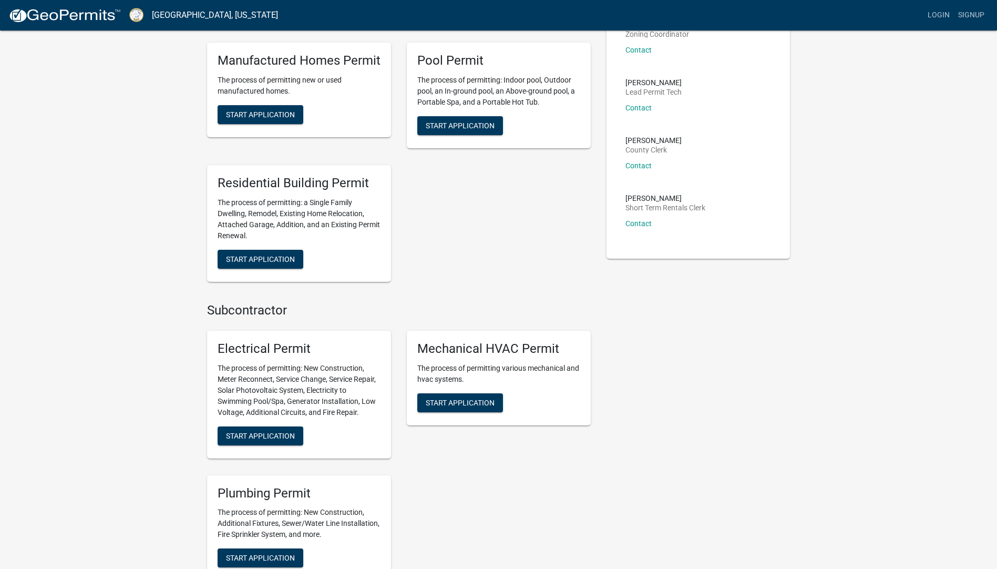
scroll to position [210, 0]
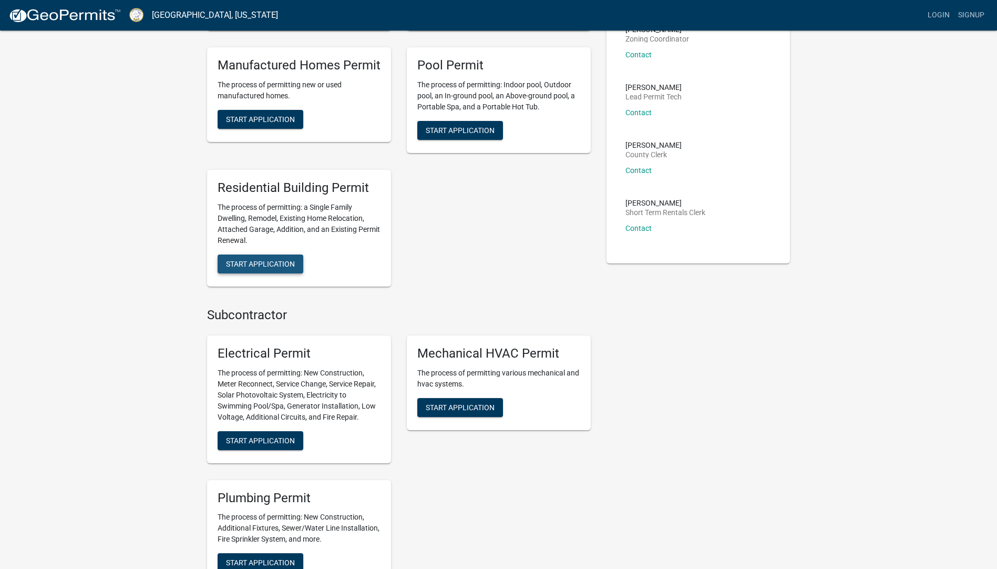
click at [262, 260] on span "Start Application" at bounding box center [260, 263] width 69 height 8
